Goal: Find specific page/section: Find specific page/section

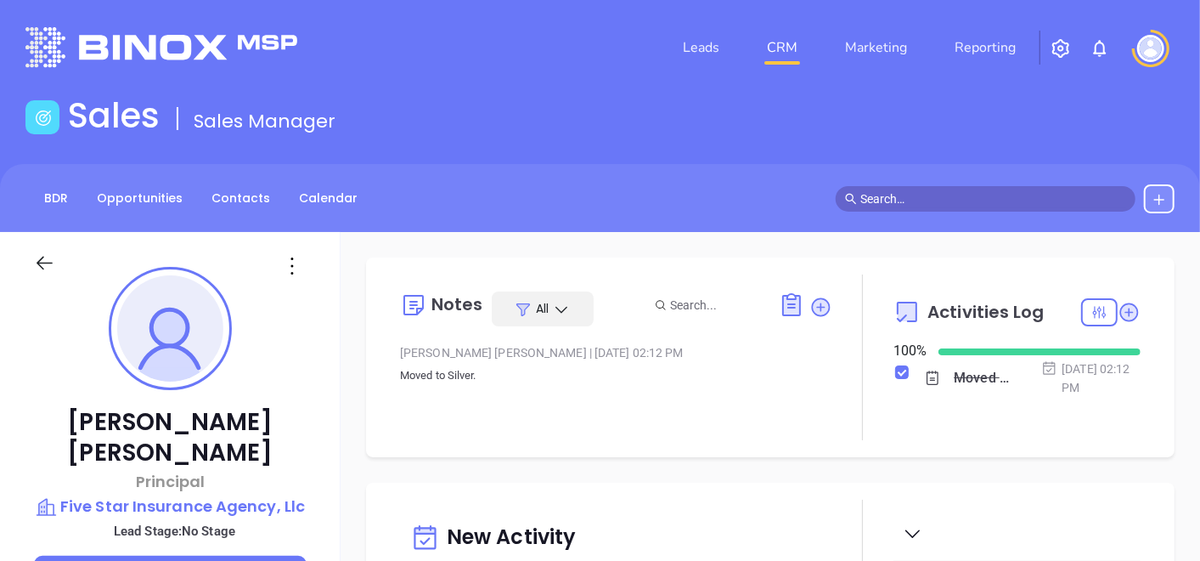
scroll to position [493, 0]
click at [252, 202] on link "Contacts" at bounding box center [240, 198] width 79 height 28
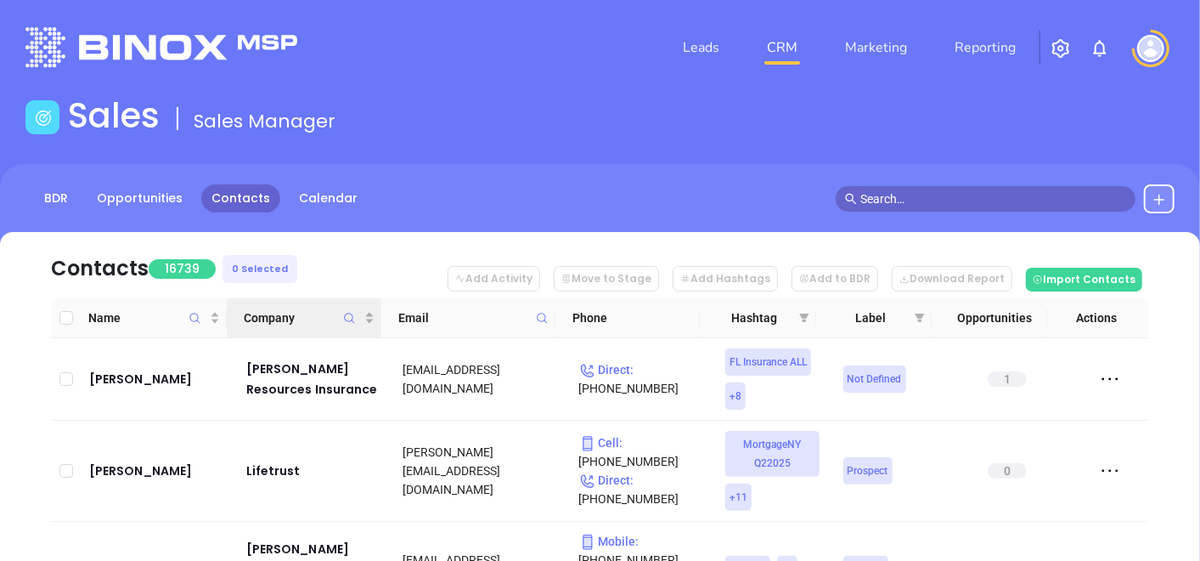
click at [347, 315] on icon "Company" at bounding box center [349, 318] width 13 height 13
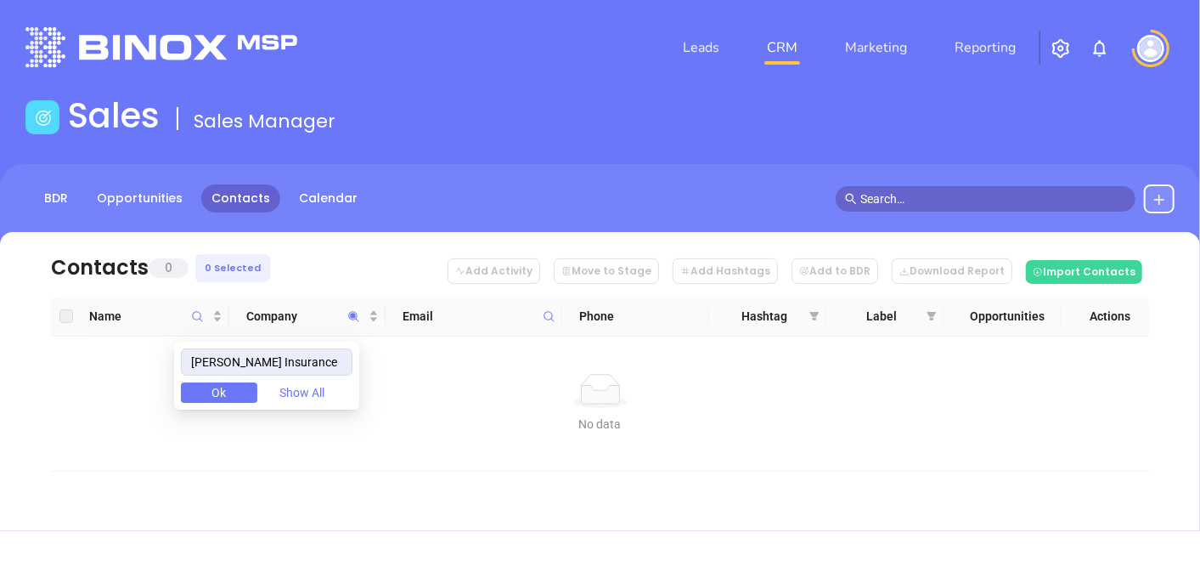
type input "[PERSON_NAME] Insurance"
drag, startPoint x: 327, startPoint y: 358, endPoint x: 168, endPoint y: 395, distance: 163.0
click at [168, 395] on body "Leads CRM Marketing Reporting Financial Leads Leads Sales Sales Manager BDR Opp…" at bounding box center [600, 280] width 1200 height 561
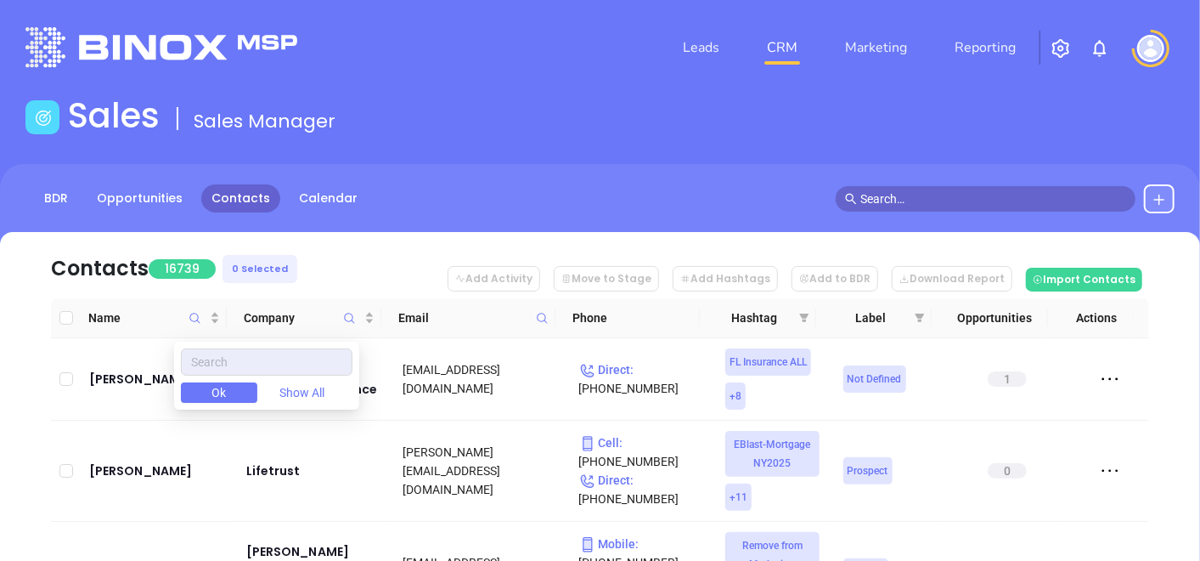
click at [544, 326] on span at bounding box center [543, 317] width 20 height 25
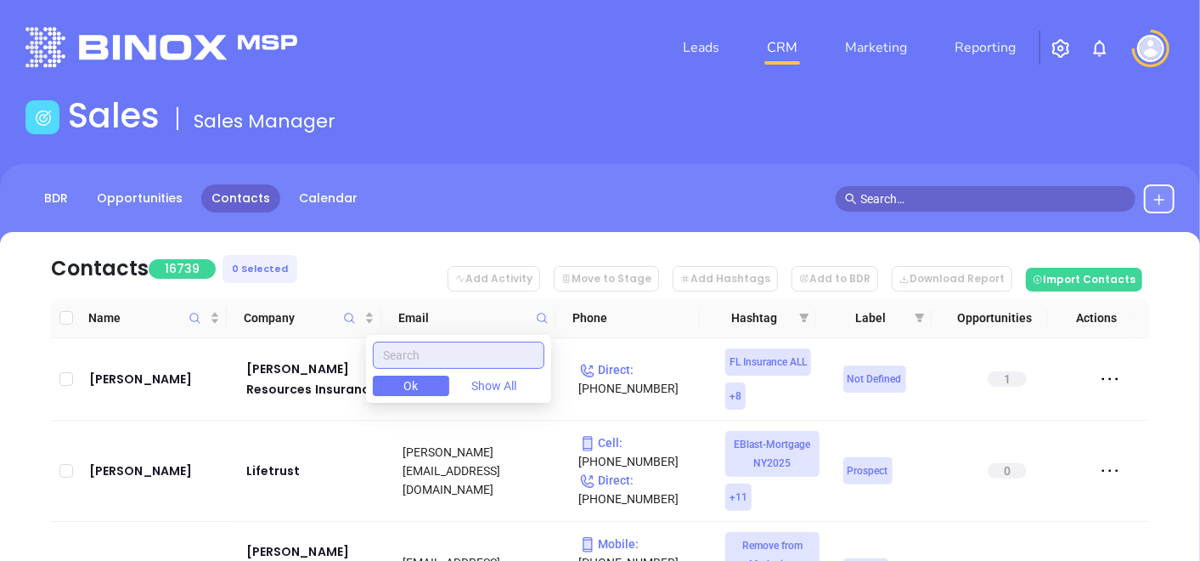
paste input "[DOMAIN_NAME]"
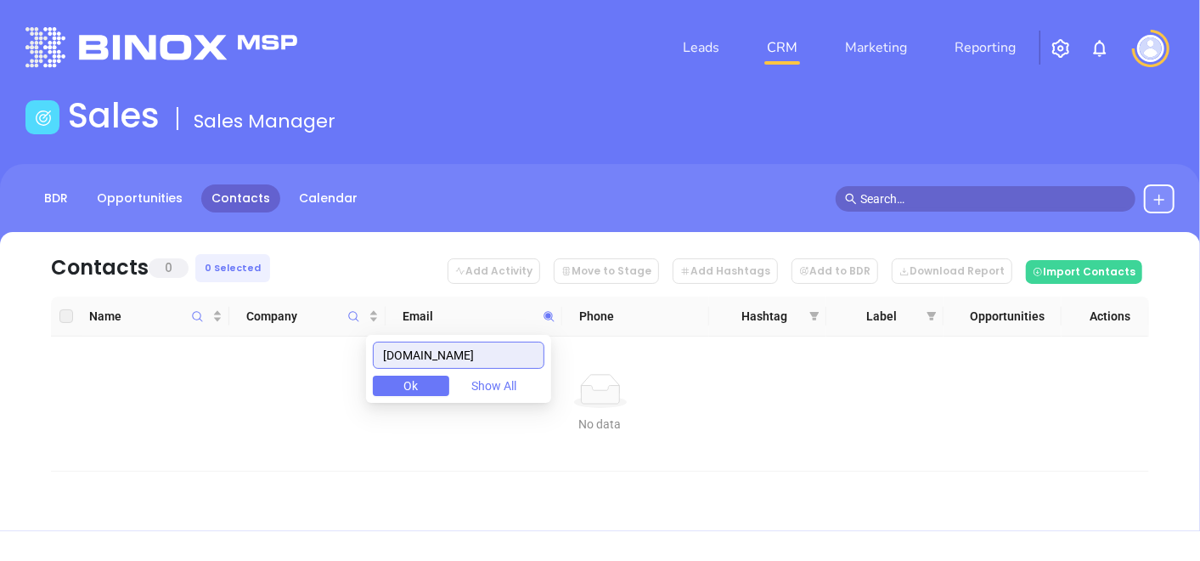
click at [505, 359] on input "[DOMAIN_NAME]" at bounding box center [459, 354] width 172 height 27
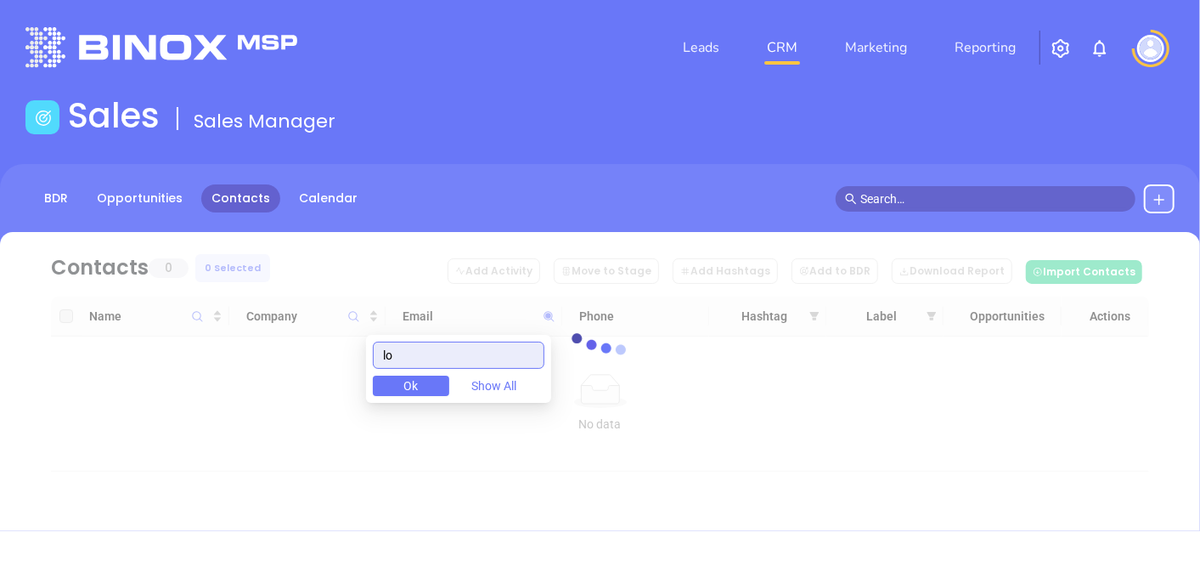
type input "l"
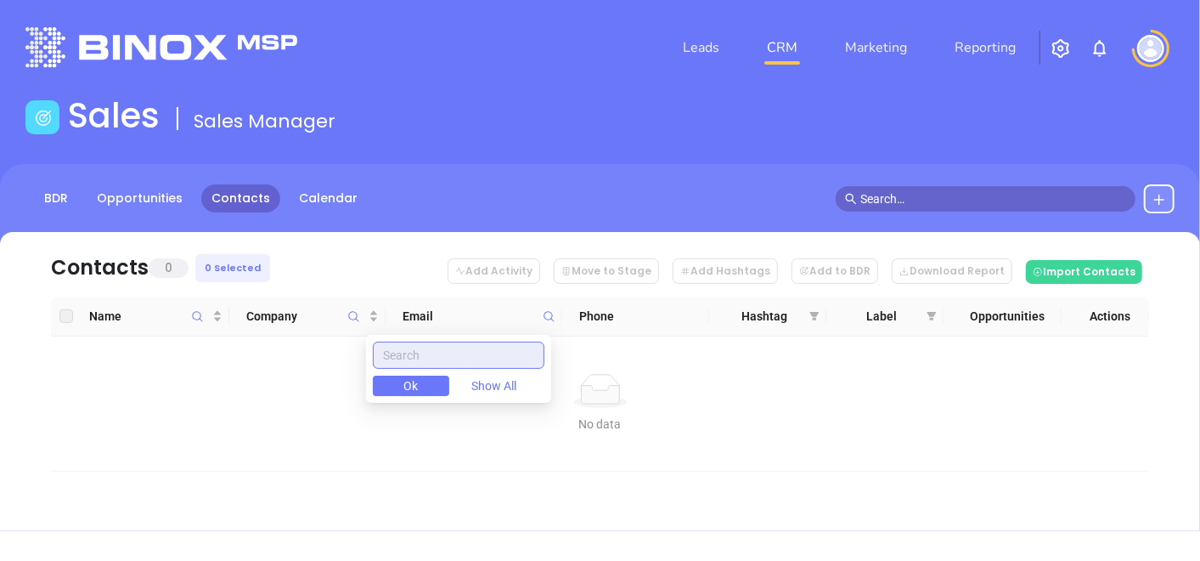
paste input "[DOMAIN_NAME]"
type input "l"
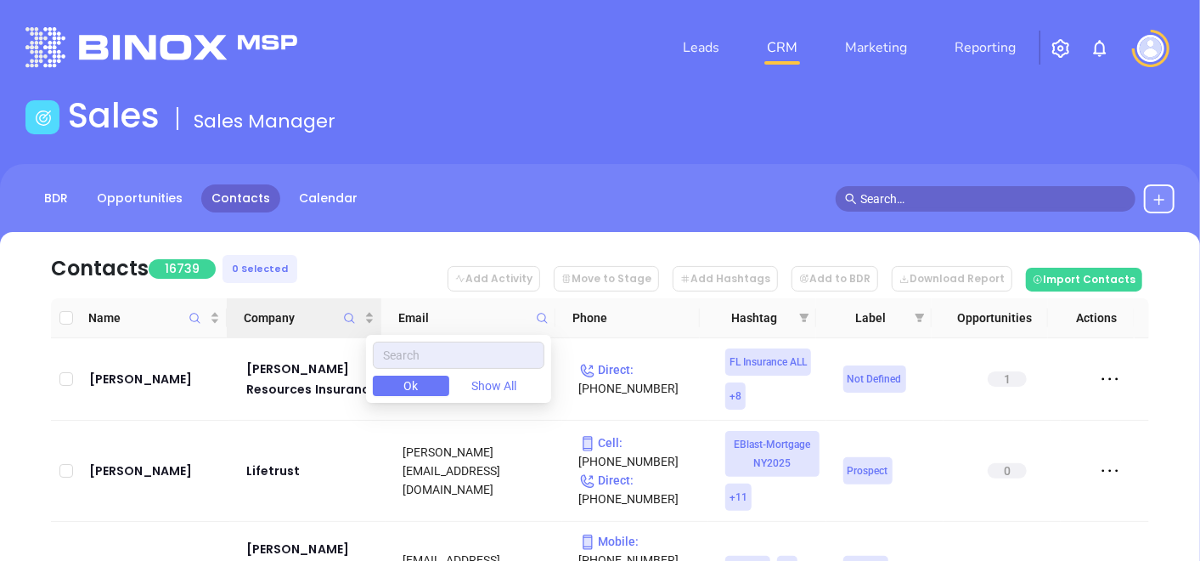
click at [350, 315] on icon "Company" at bounding box center [349, 318] width 13 height 13
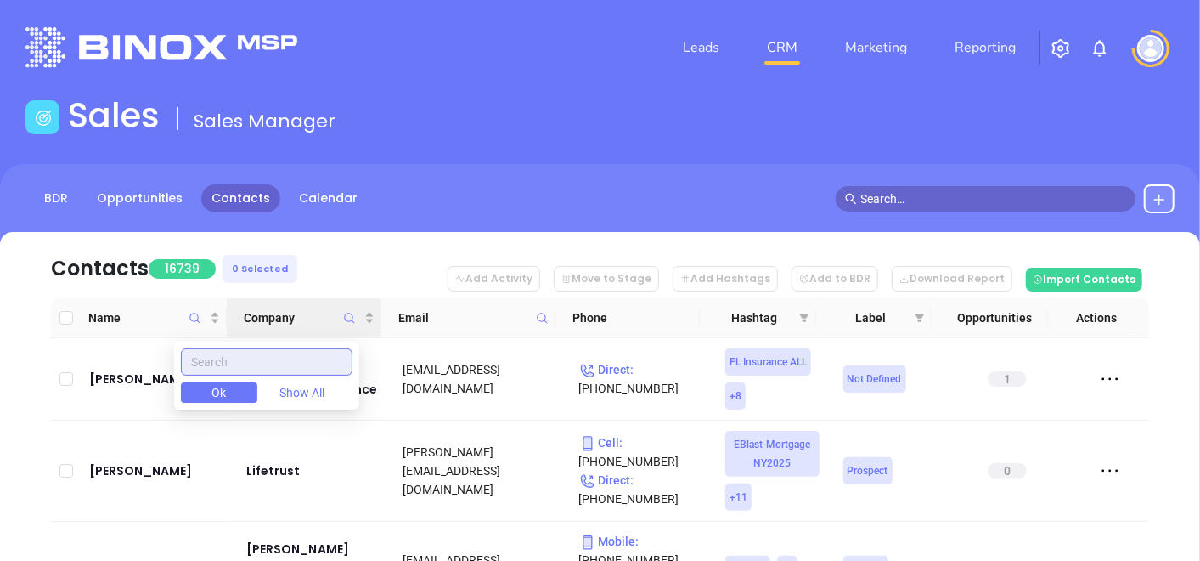
paste input "[PERSON_NAME] Insurance Group"
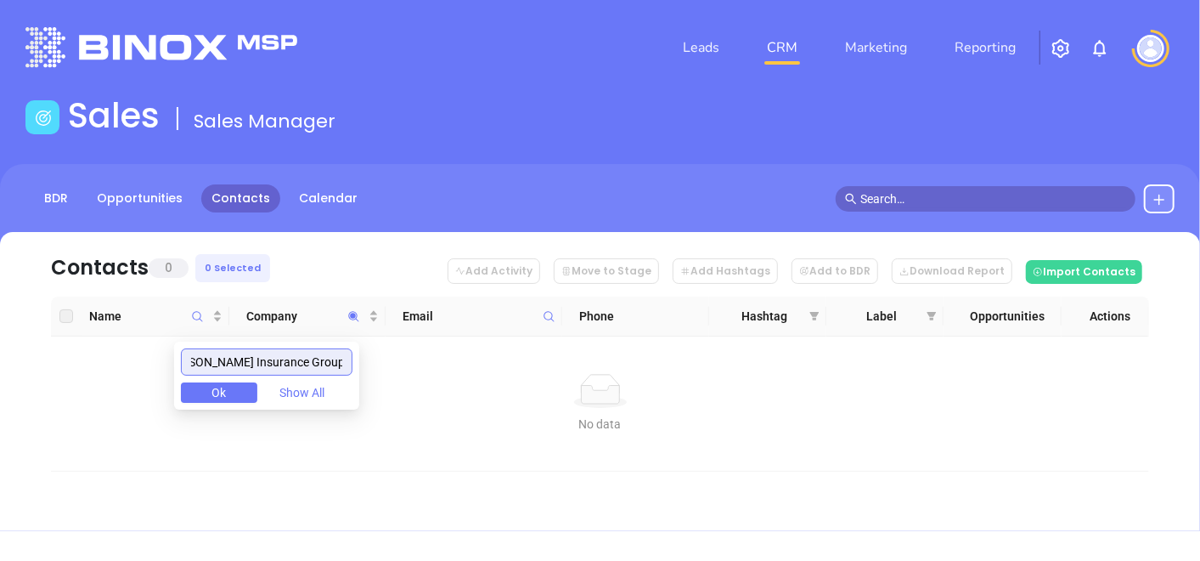
type input "[PERSON_NAME] Insurance Group"
drag, startPoint x: 202, startPoint y: 364, endPoint x: 724, endPoint y: 422, distance: 524.8
click at [724, 422] on body "Leads CRM Marketing Reporting Financial Leads Leads Sales Sales Manager BDR Opp…" at bounding box center [600, 280] width 1200 height 561
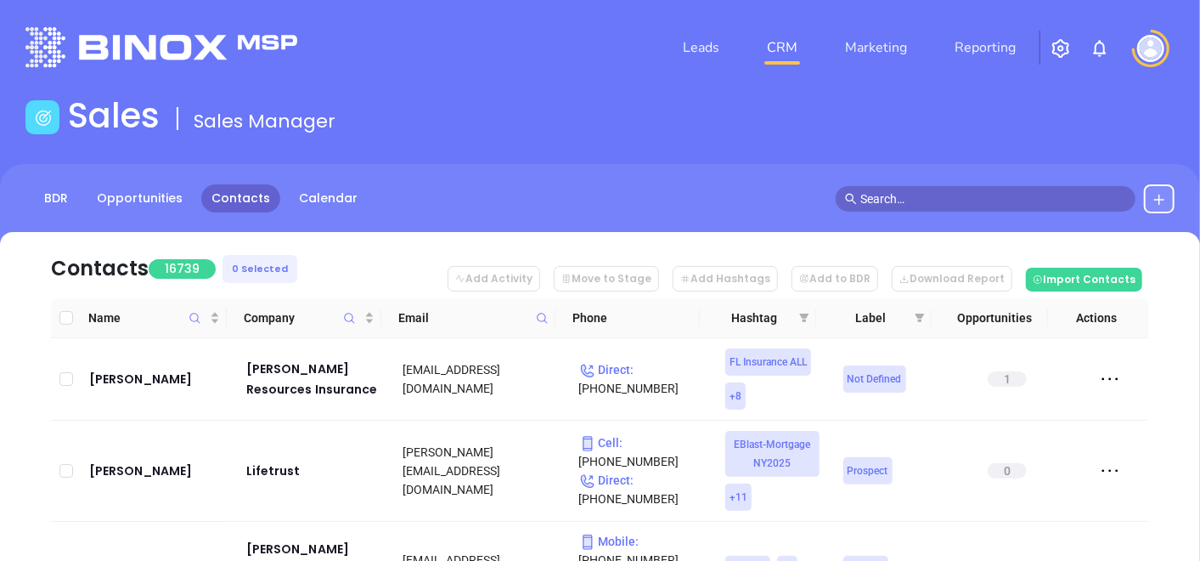
click at [543, 316] on icon at bounding box center [542, 318] width 13 height 13
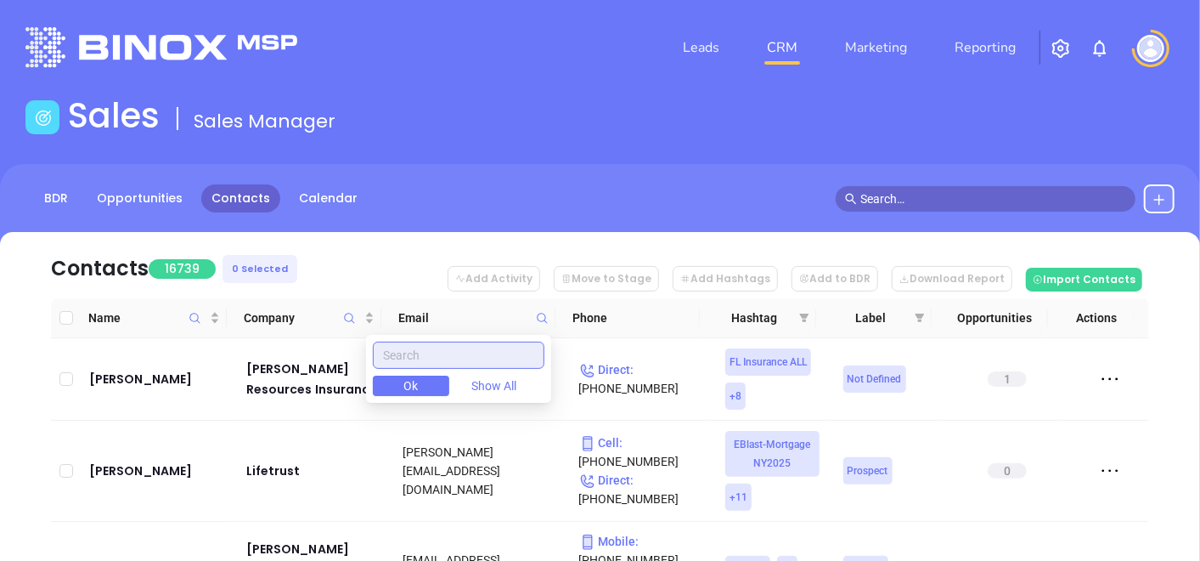
paste input "[DOMAIN_NAME]"
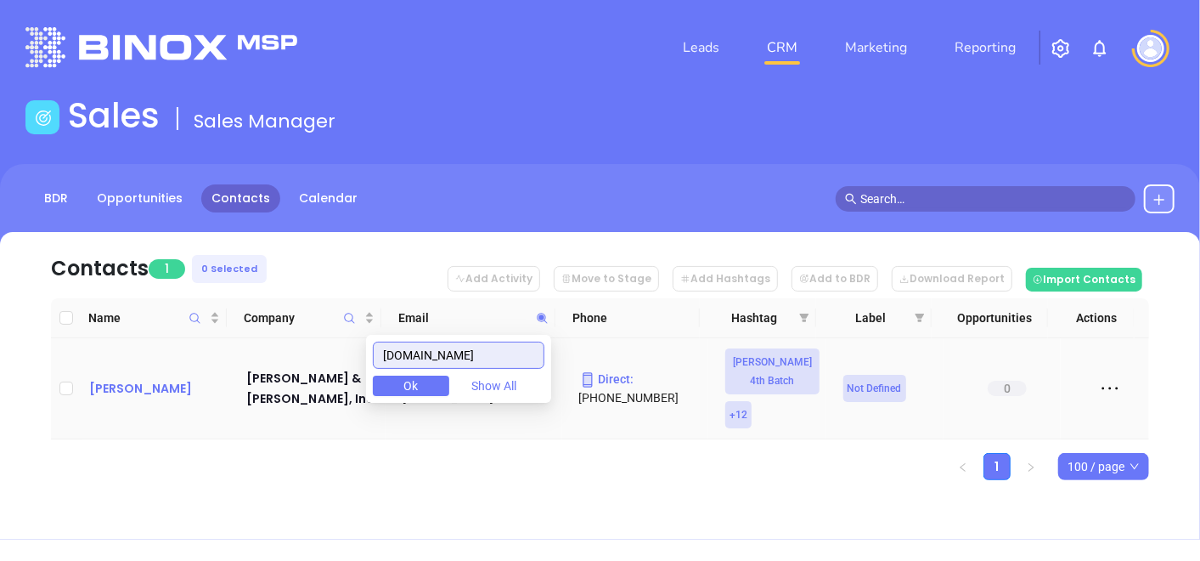
type input "[DOMAIN_NAME]"
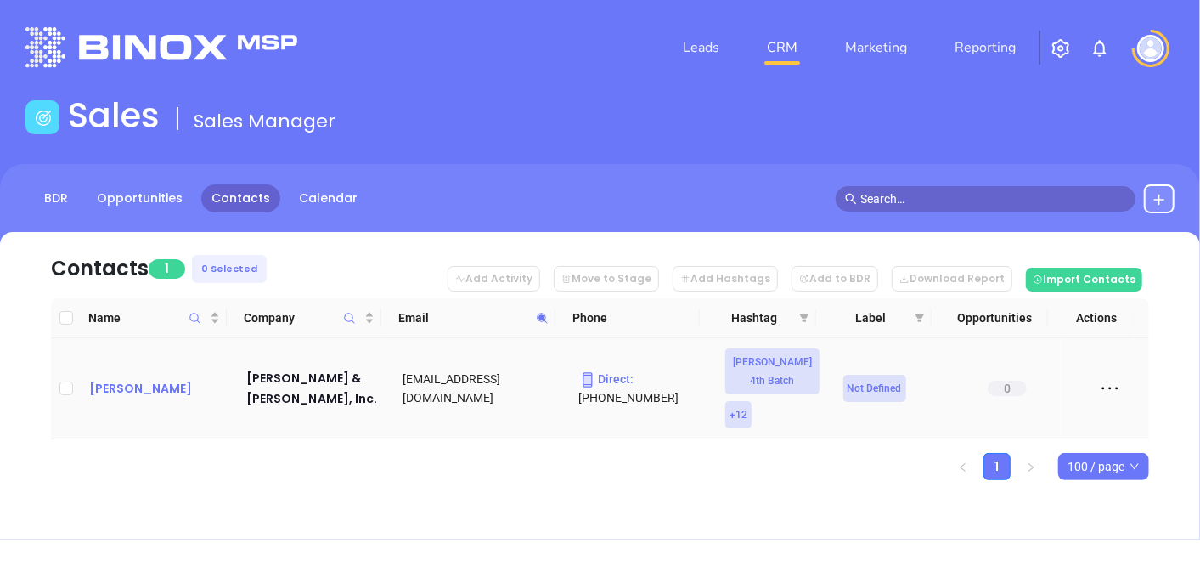
click at [148, 388] on div "[PERSON_NAME]" at bounding box center [155, 388] width 133 height 20
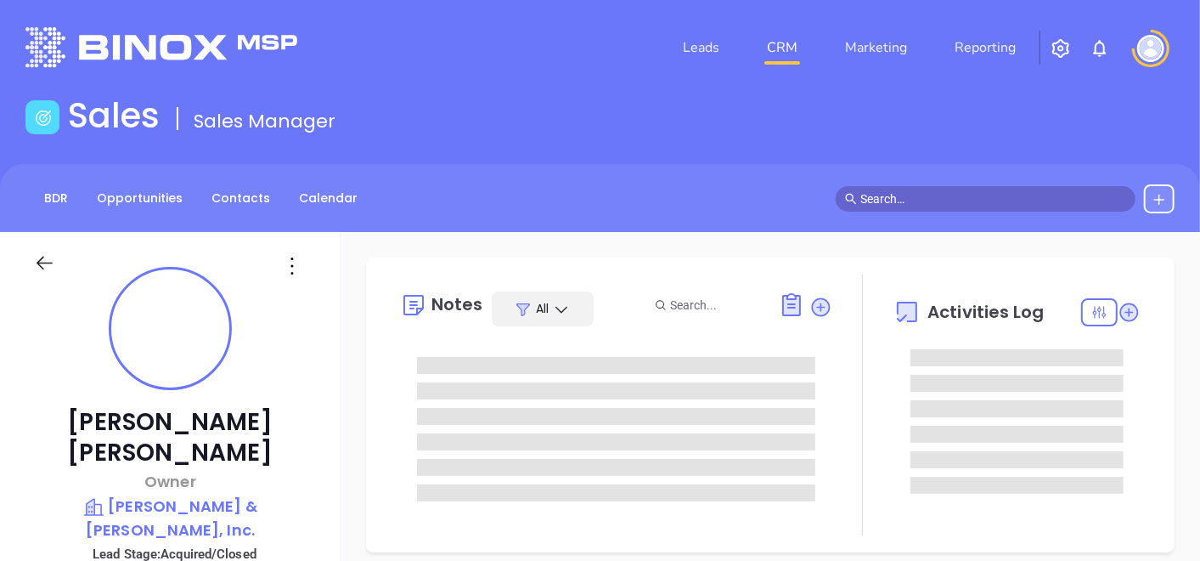
scroll to position [493, 0]
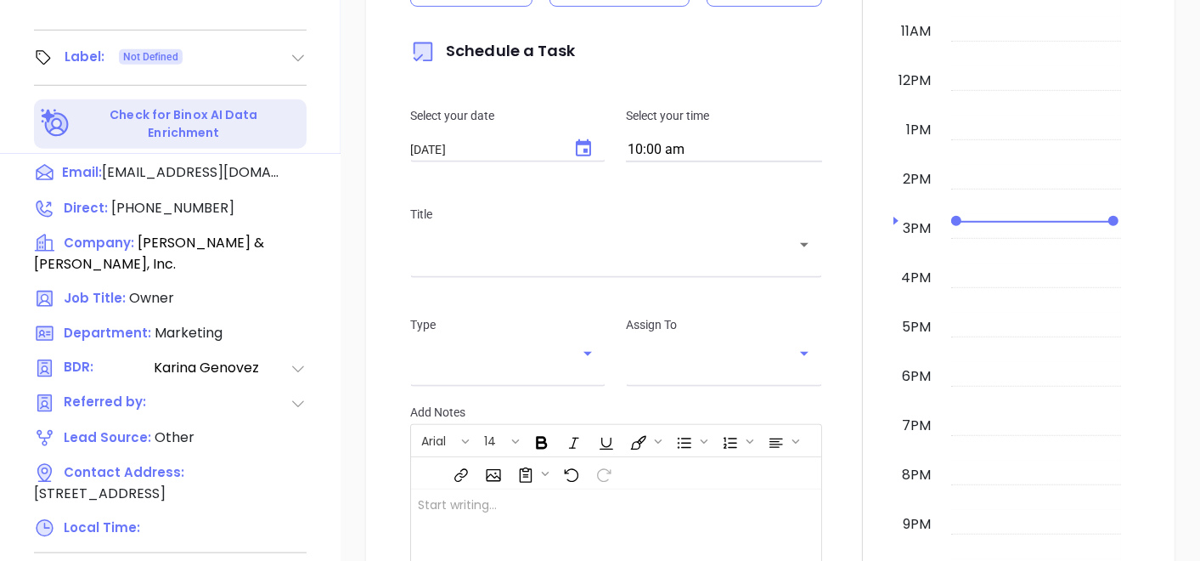
type input "[PERSON_NAME]"
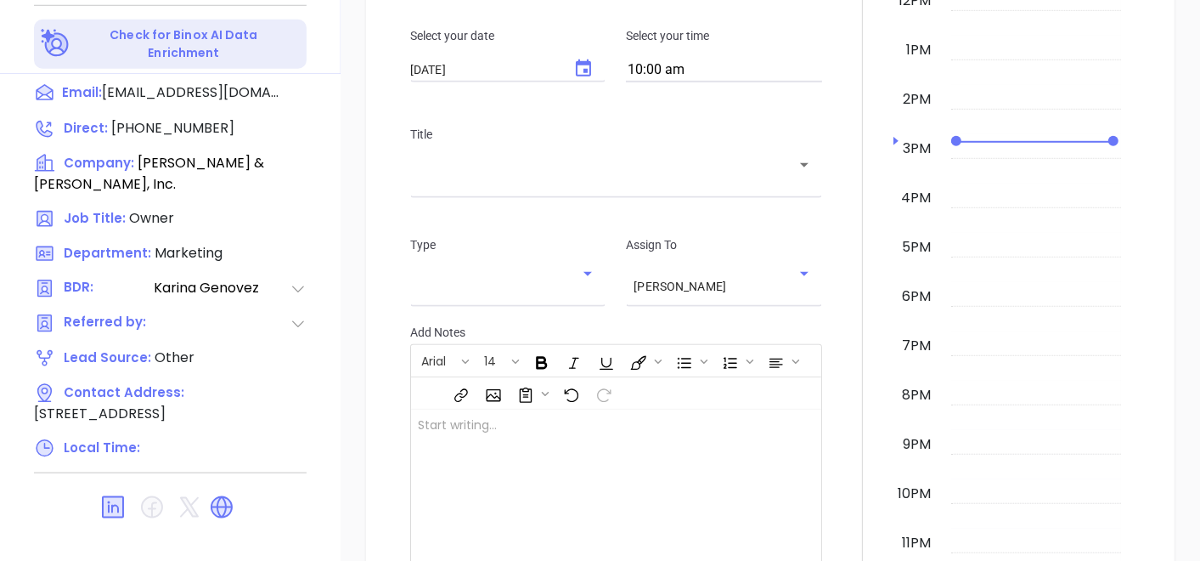
scroll to position [859, 0]
click at [377, 403] on div "New Activity Task Meeting Call Email Vmail SMS Schedule a Task Select your date…" at bounding box center [770, 204] width 809 height 972
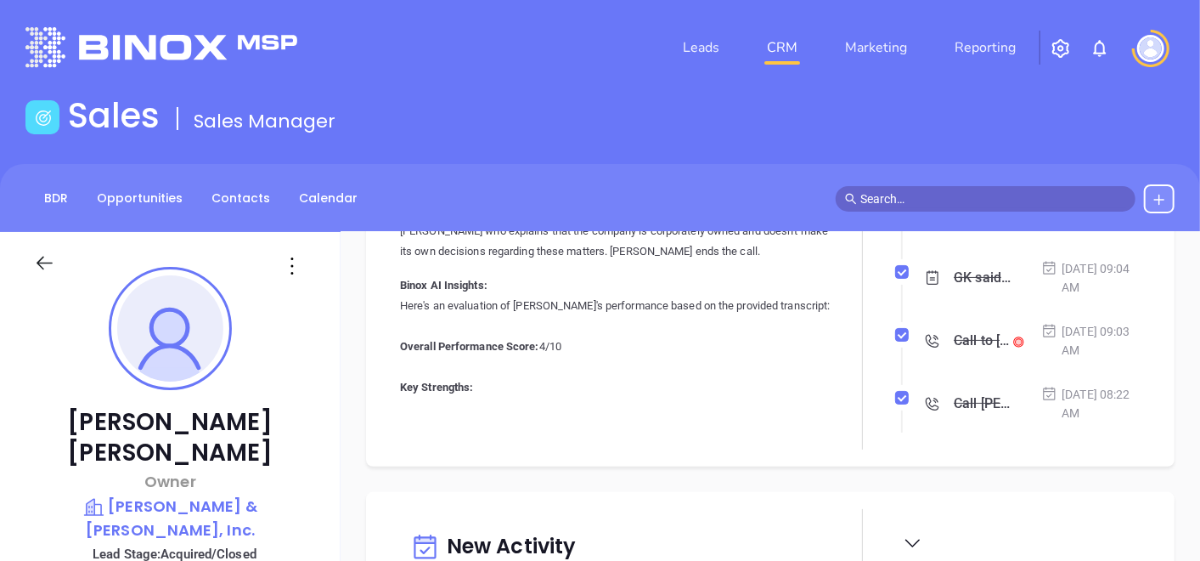
scroll to position [302, 0]
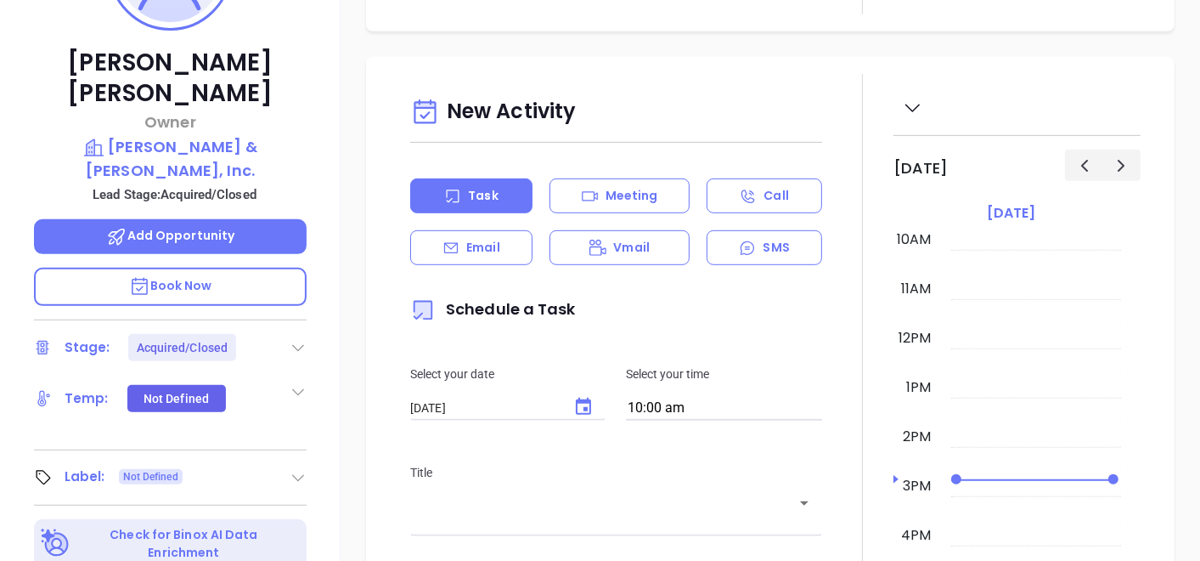
scroll to position [414, 0]
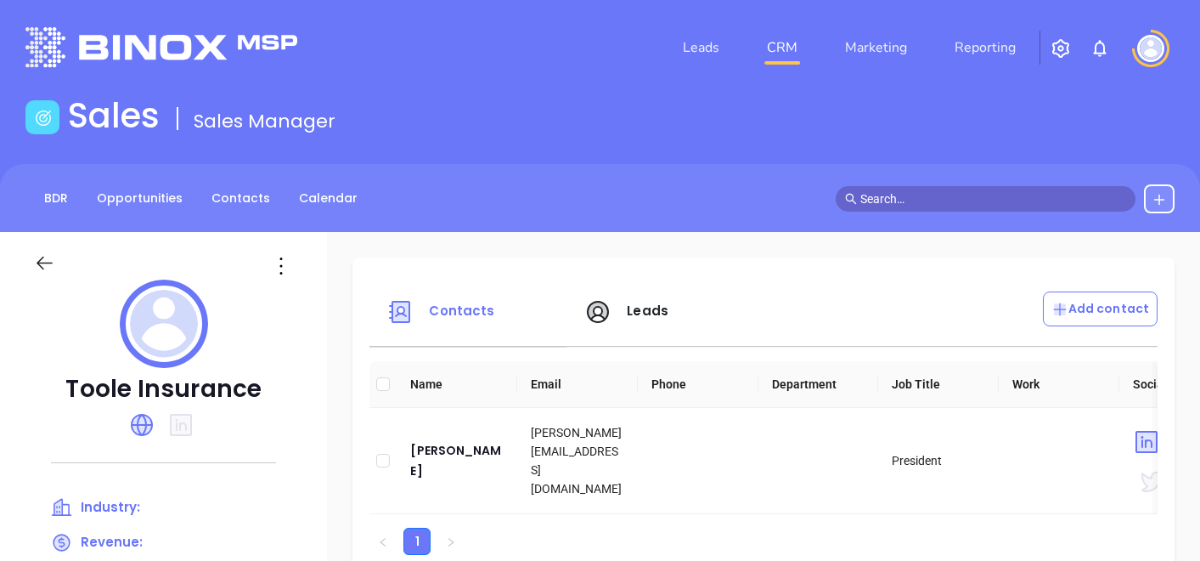
scroll to position [189, 0]
